Goal: Find specific page/section: Find specific page/section

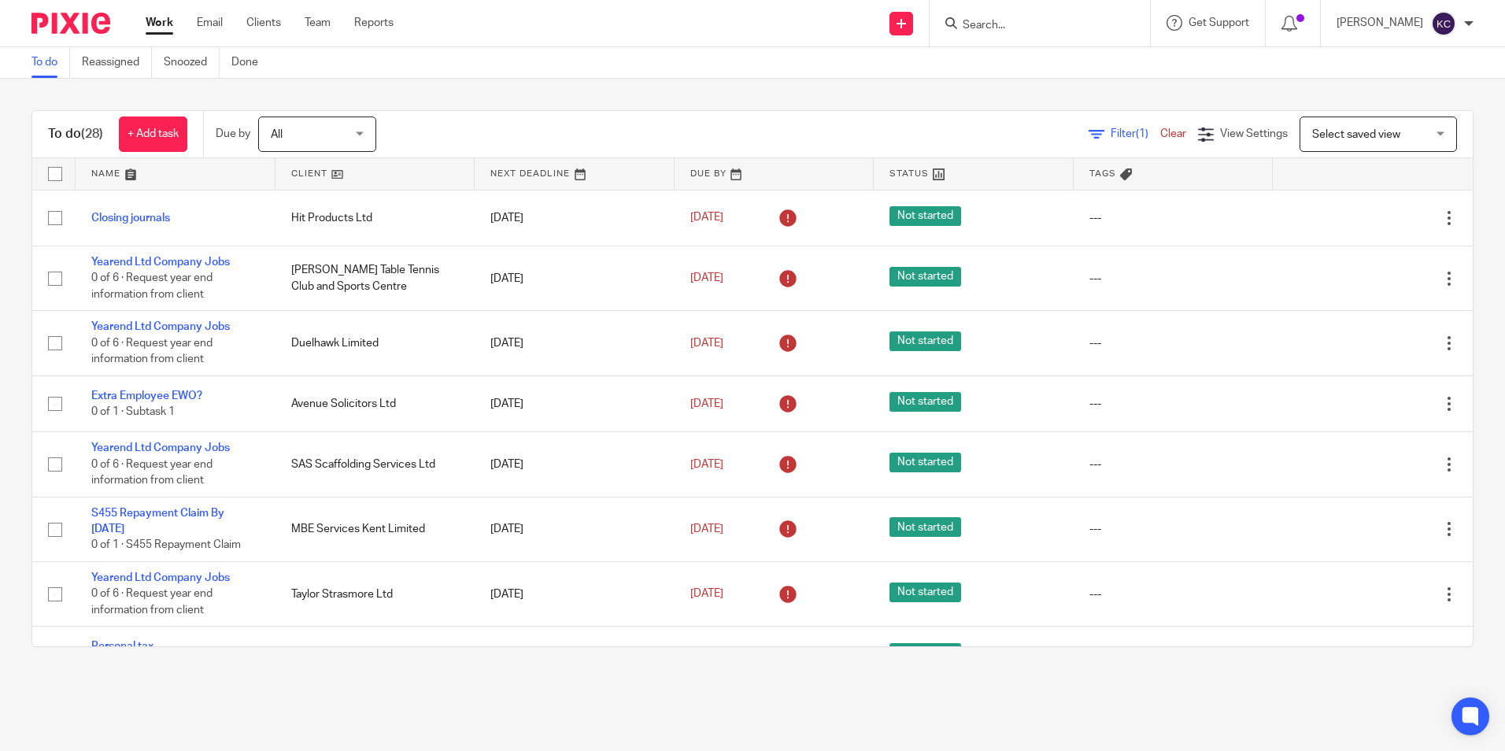
click at [981, 24] on input "Search" at bounding box center [1032, 26] width 142 height 14
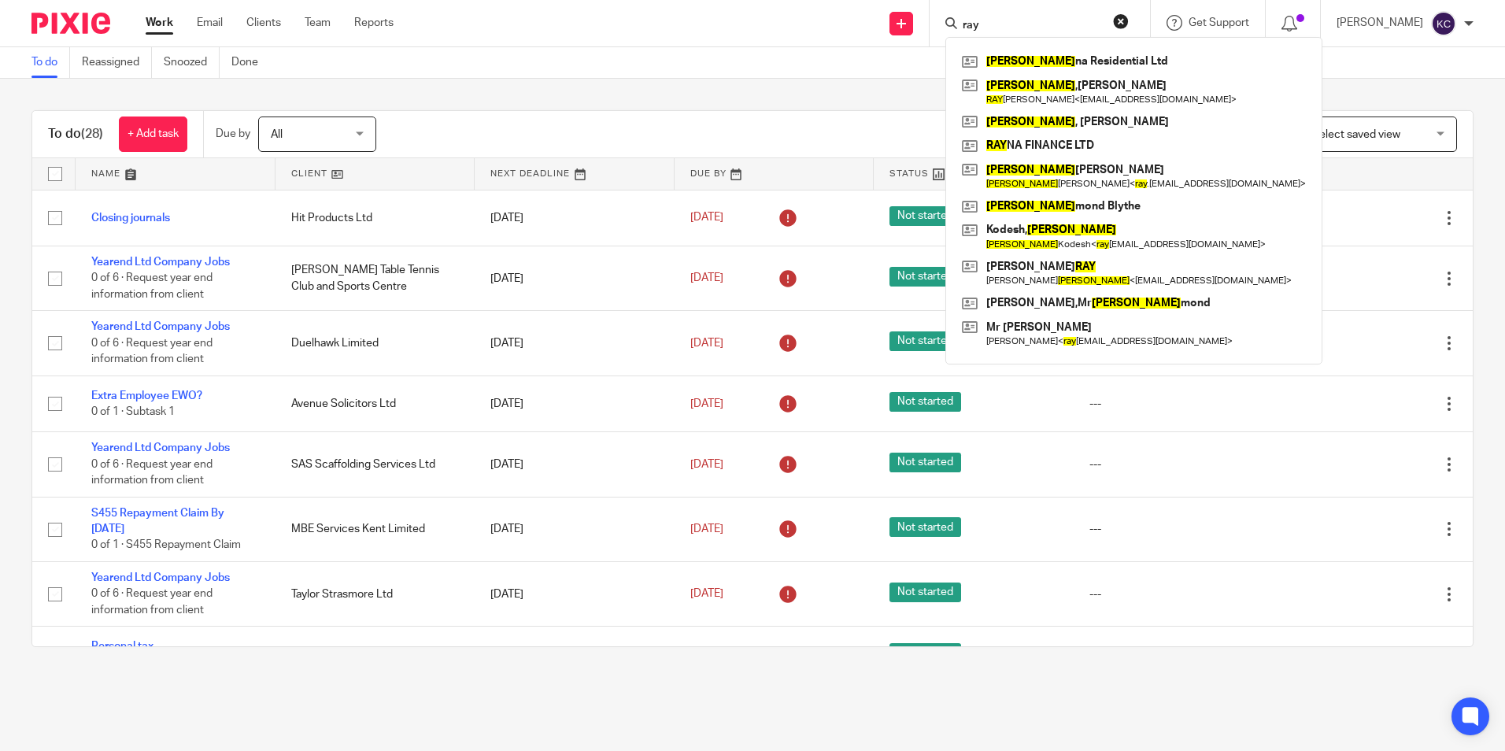
type input "ray"
click button "submit" at bounding box center [0, 0] width 0 height 0
click at [1028, 124] on link at bounding box center [1134, 122] width 352 height 24
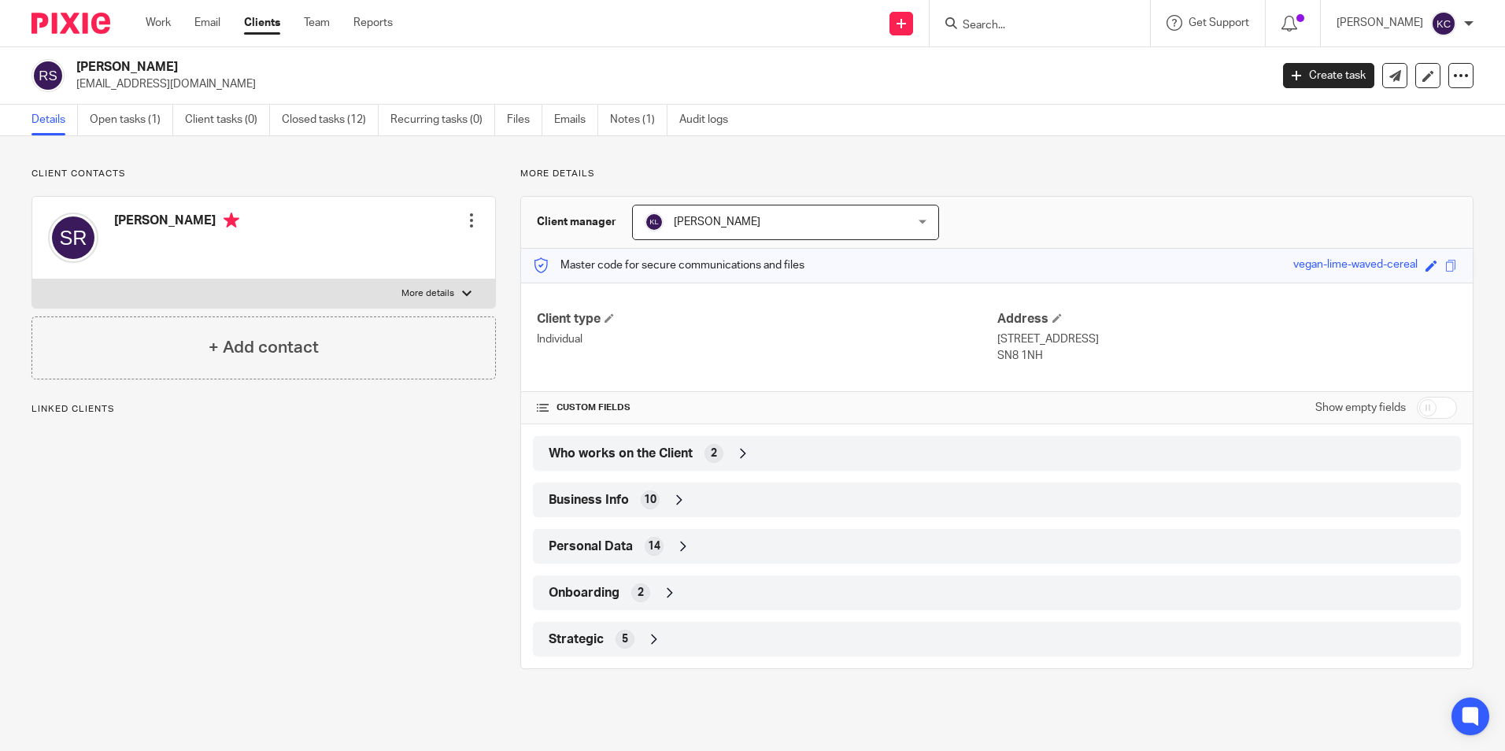
click at [470, 221] on div at bounding box center [472, 221] width 16 height 16
click at [579, 545] on span "Personal Data" at bounding box center [591, 546] width 84 height 17
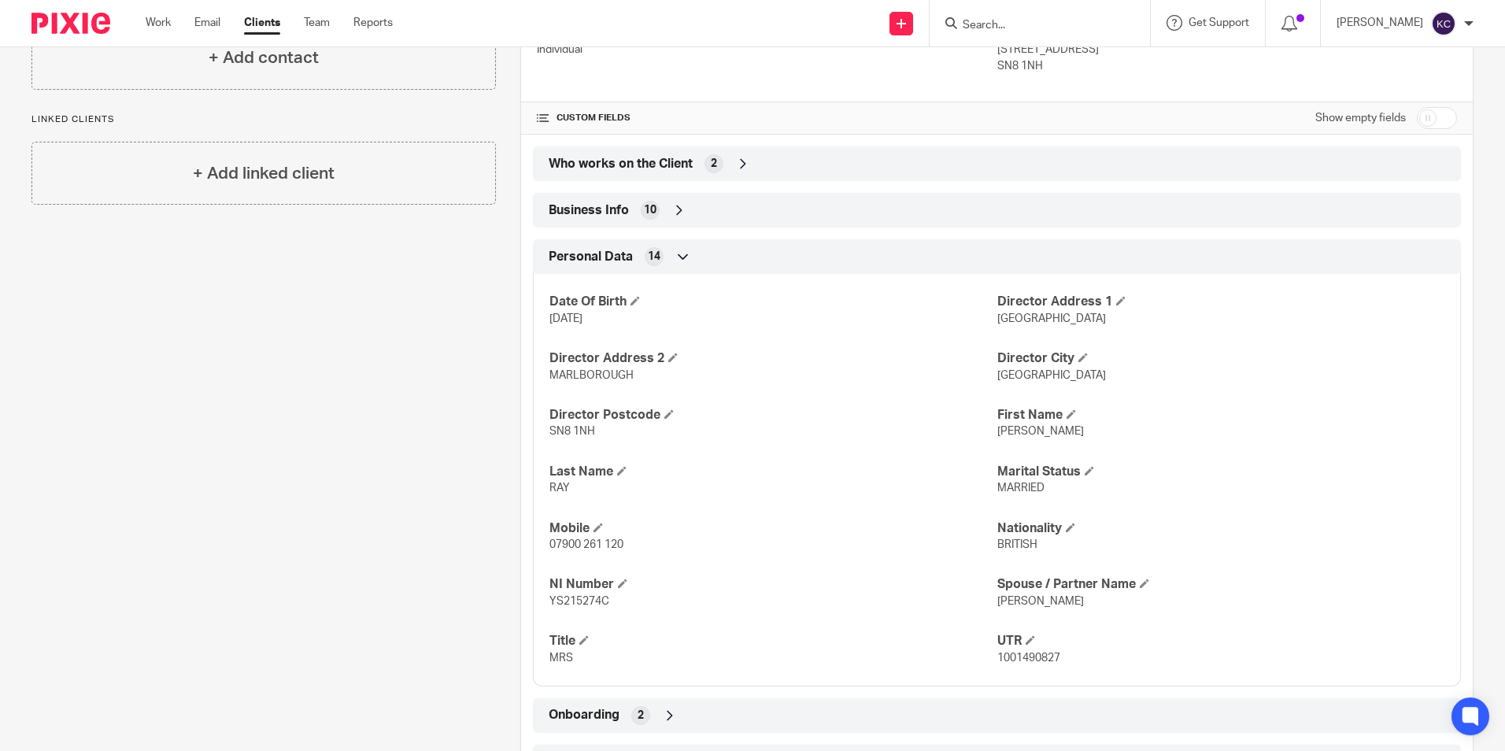
scroll to position [294, 0]
